Goal: Task Accomplishment & Management: Use online tool/utility

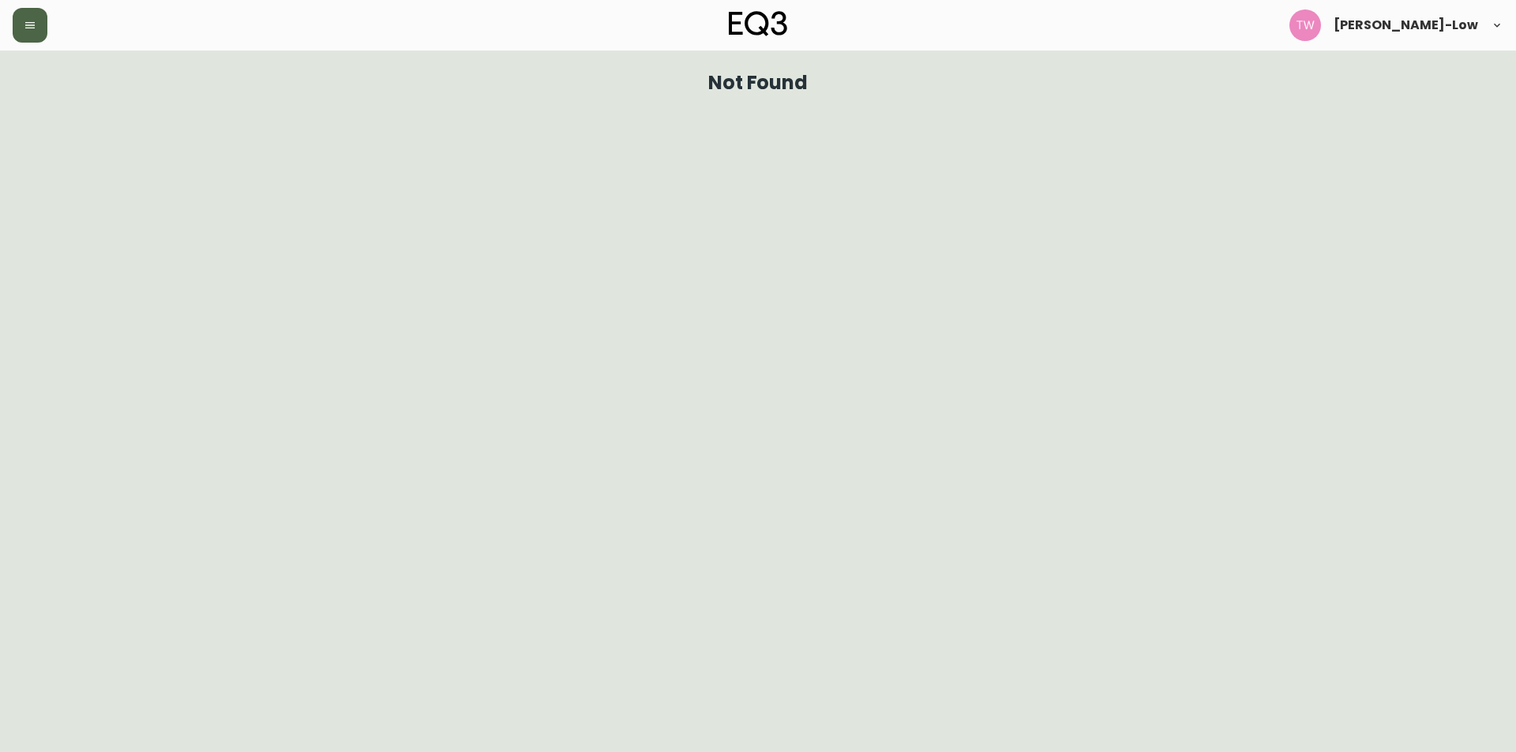
click at [29, 24] on icon "button" at bounding box center [30, 25] width 13 height 13
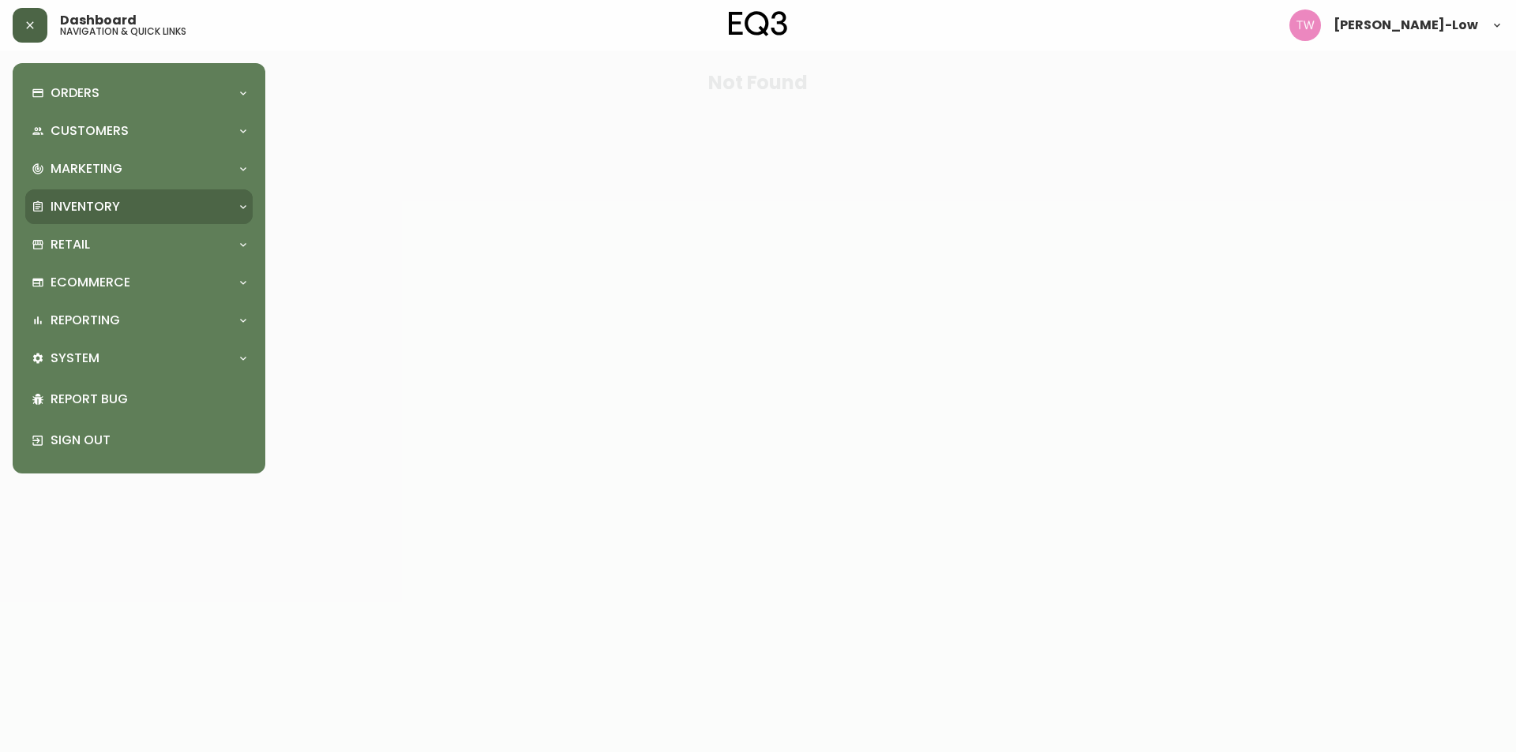
click at [128, 206] on div "Inventory" at bounding box center [131, 206] width 199 height 17
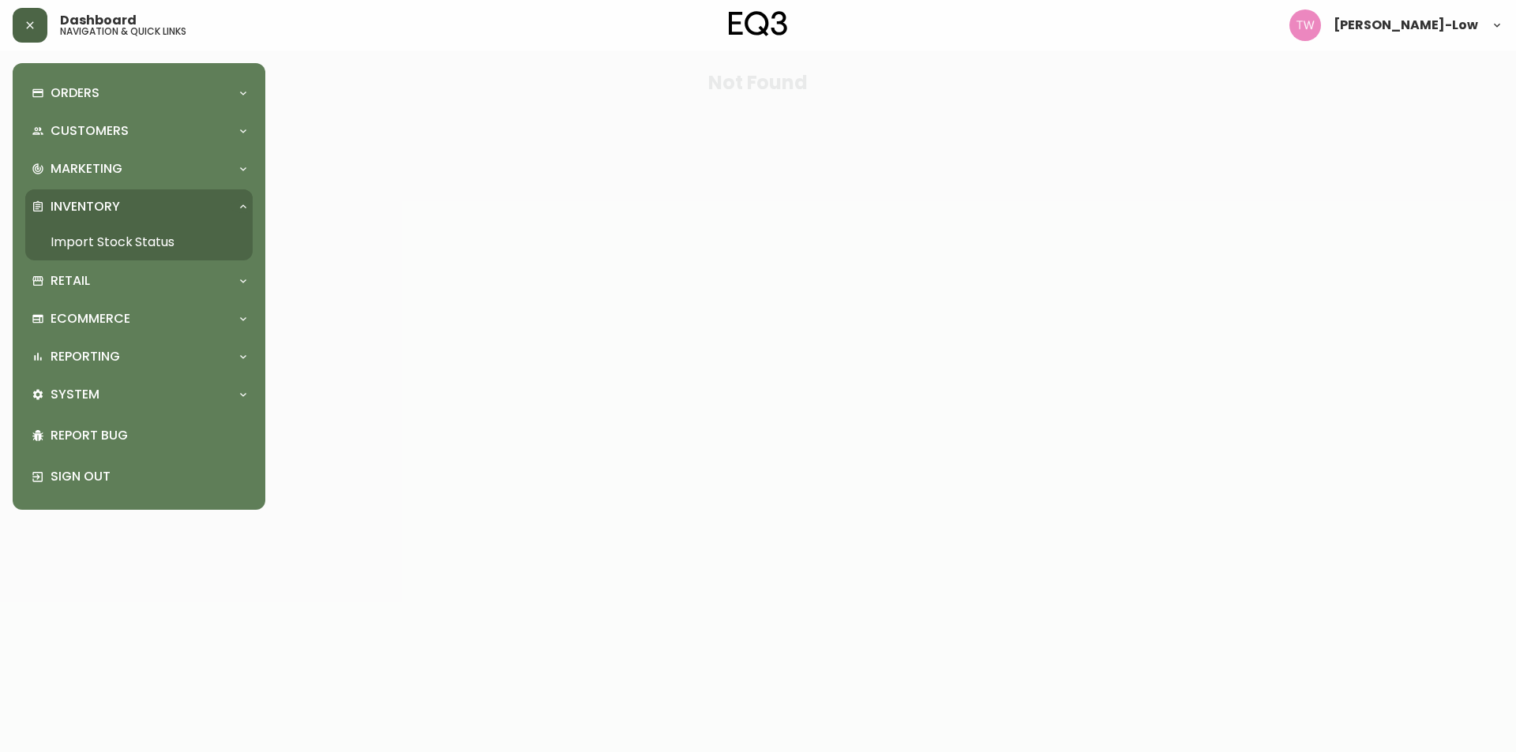
click at [121, 234] on link "Import Stock Status" at bounding box center [138, 242] width 227 height 36
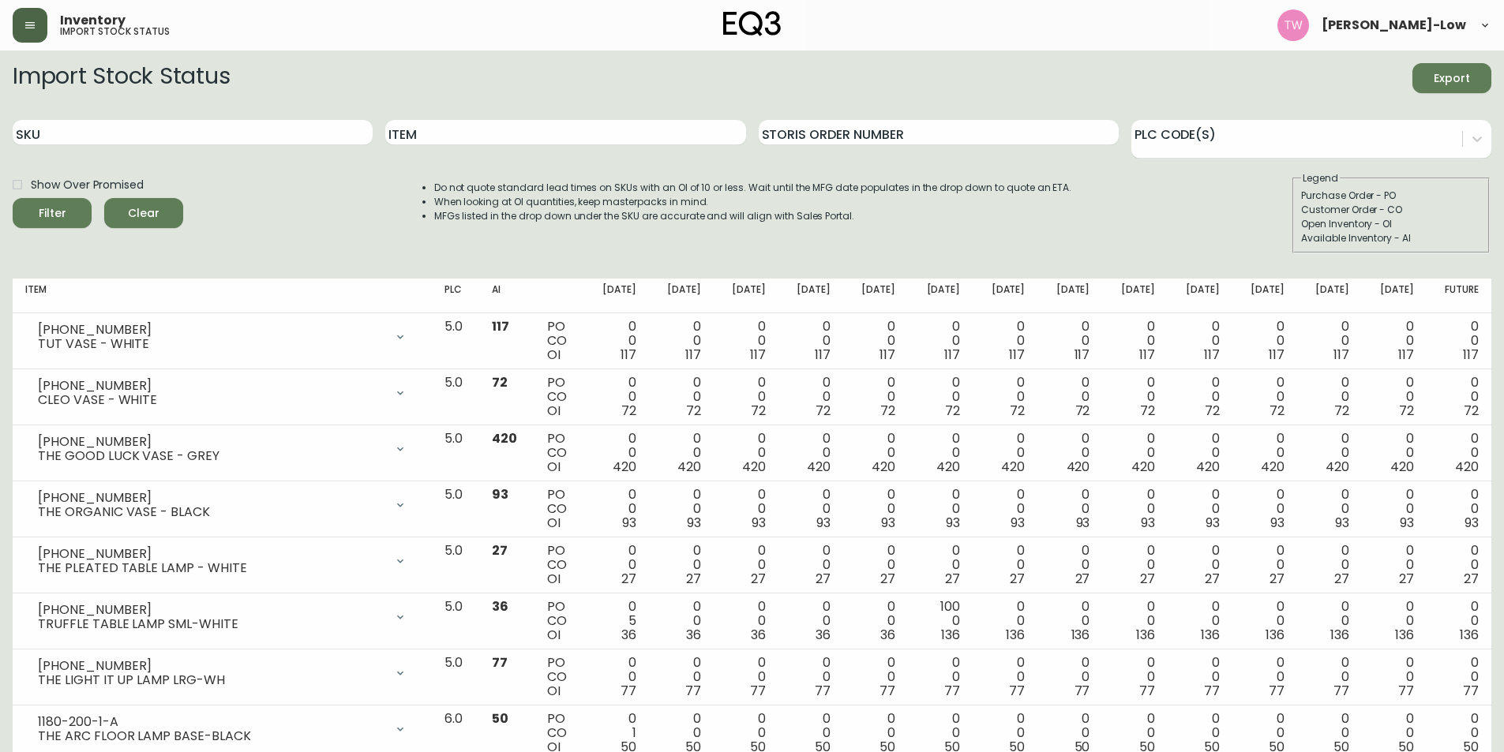
click at [1456, 75] on span "Export" at bounding box center [1452, 79] width 54 height 20
